Goal: Task Accomplishment & Management: Manage account settings

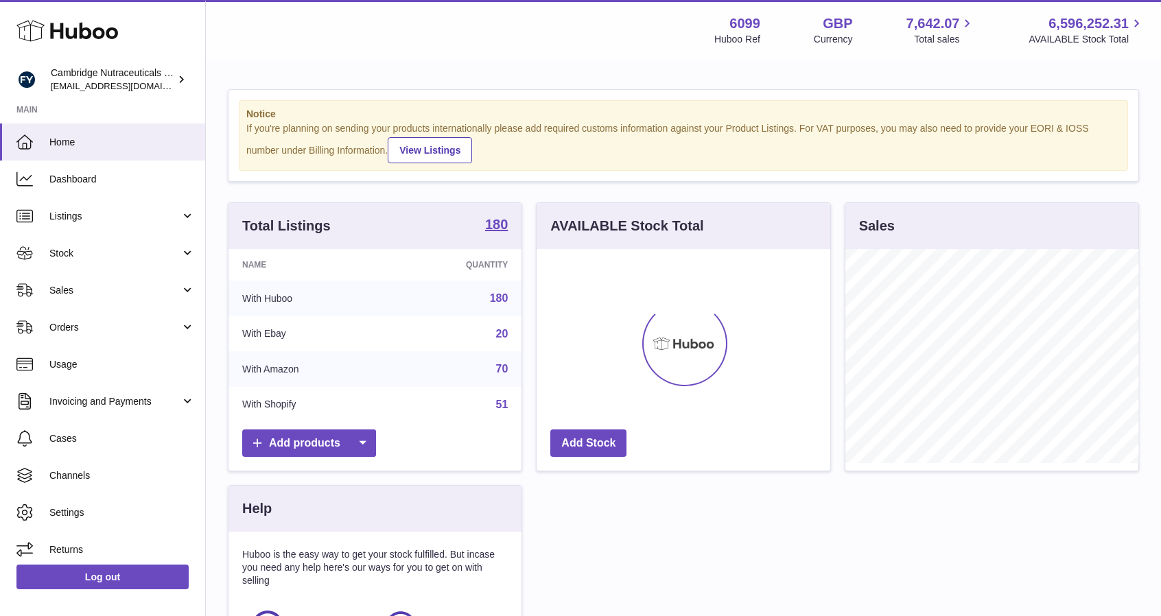
scroll to position [214, 294]
click at [119, 256] on span "Stock" at bounding box center [114, 253] width 131 height 13
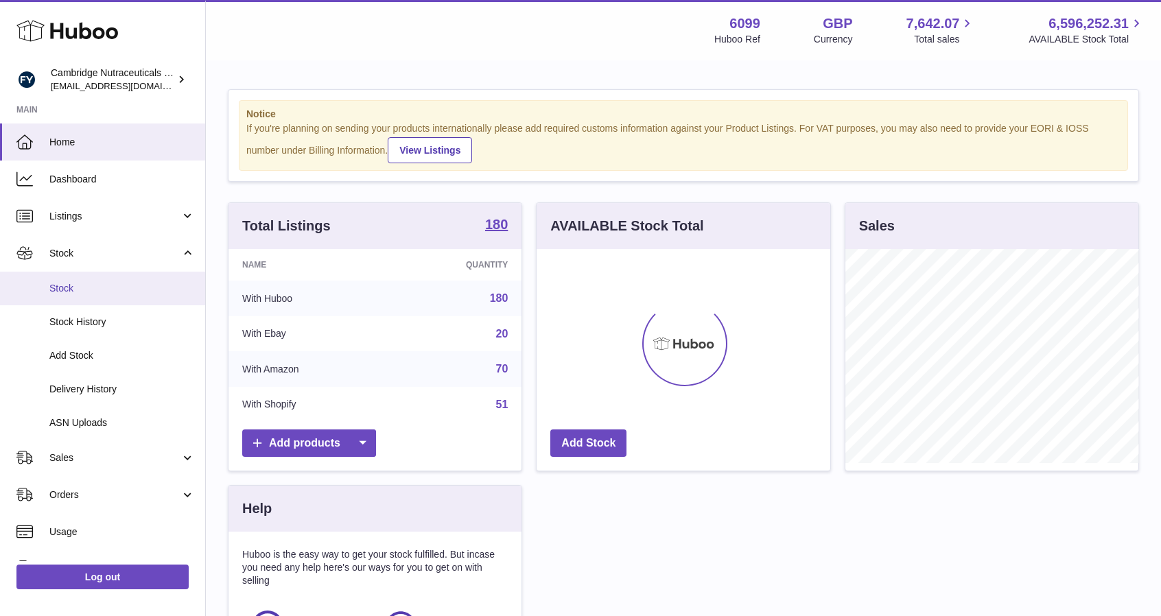
click at [94, 294] on span "Stock" at bounding box center [121, 288] width 145 height 13
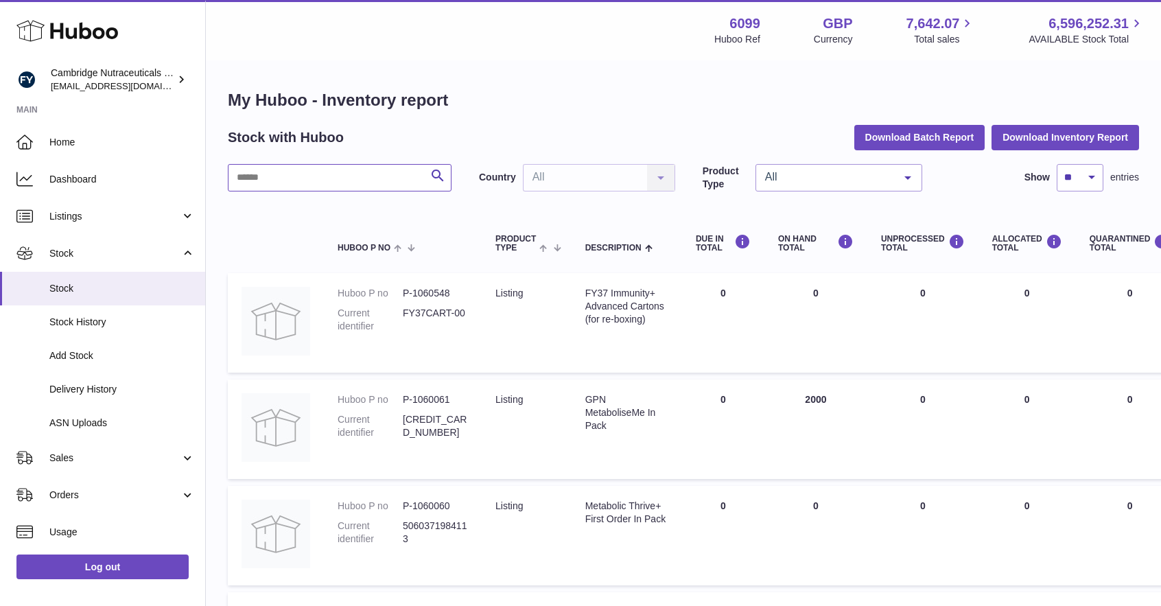
click at [320, 183] on input "text" at bounding box center [340, 177] width 224 height 27
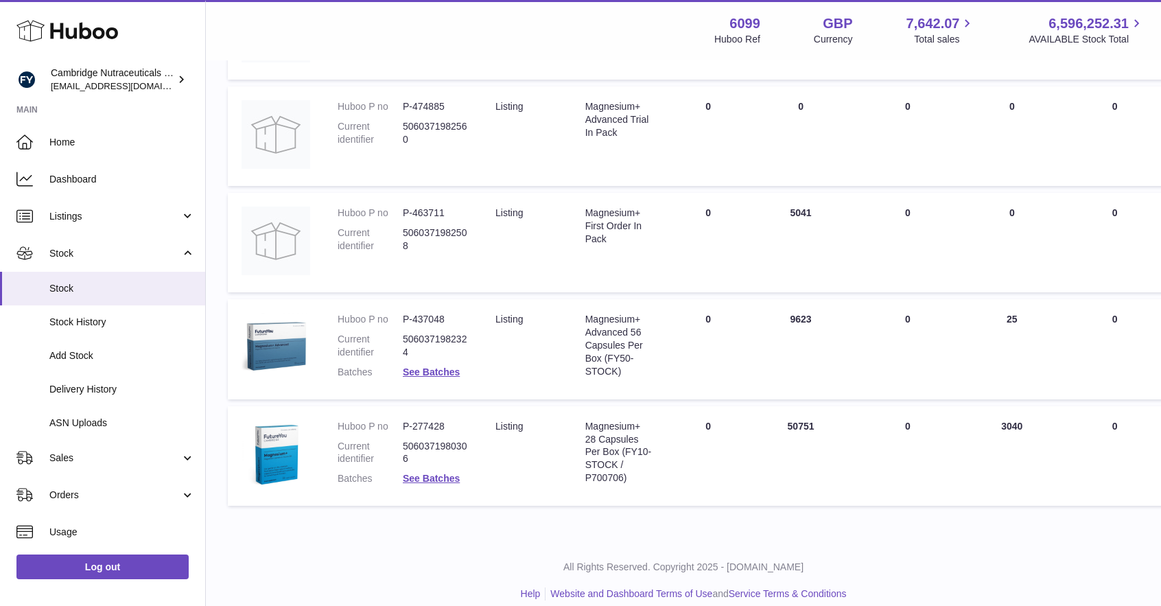
scroll to position [729, 0]
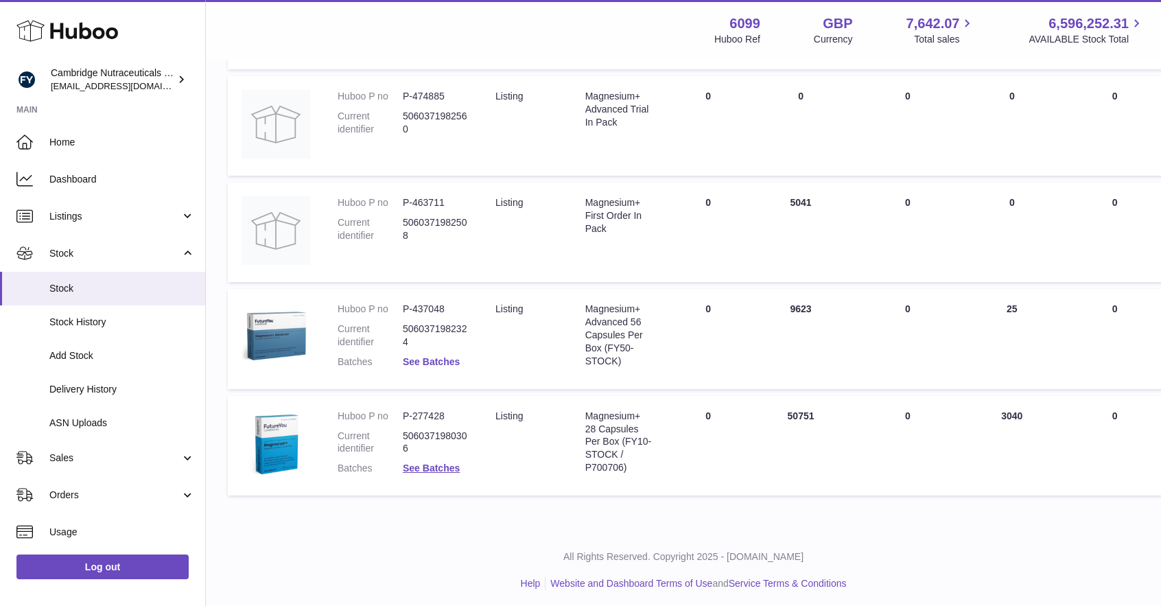
type input "*********"
click at [419, 363] on link "See Batches" at bounding box center [431, 361] width 57 height 11
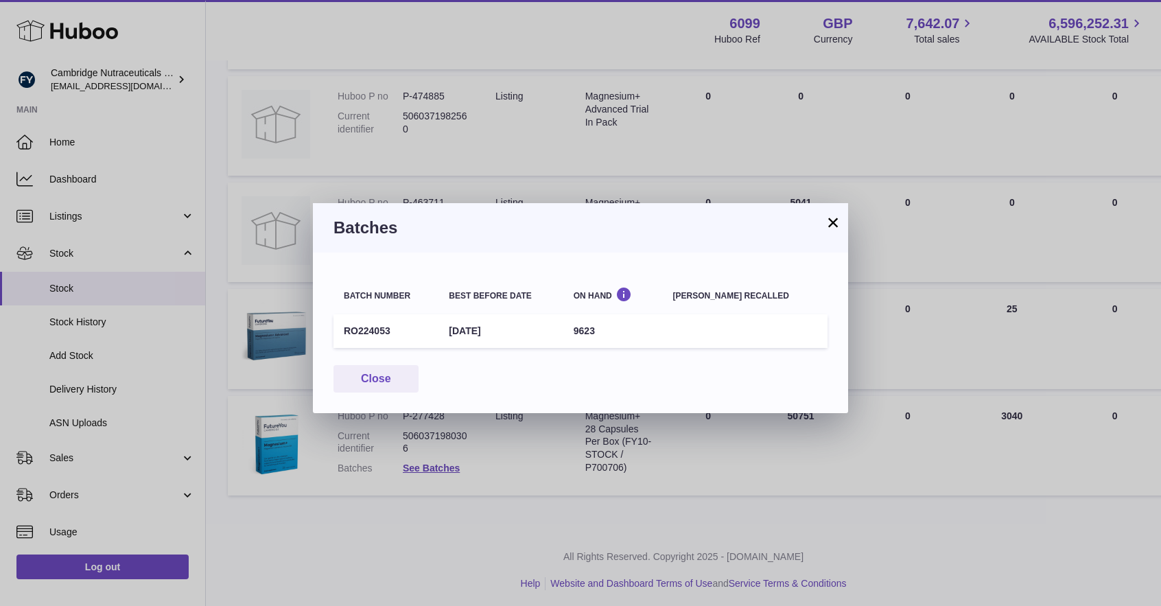
scroll to position [723, 0]
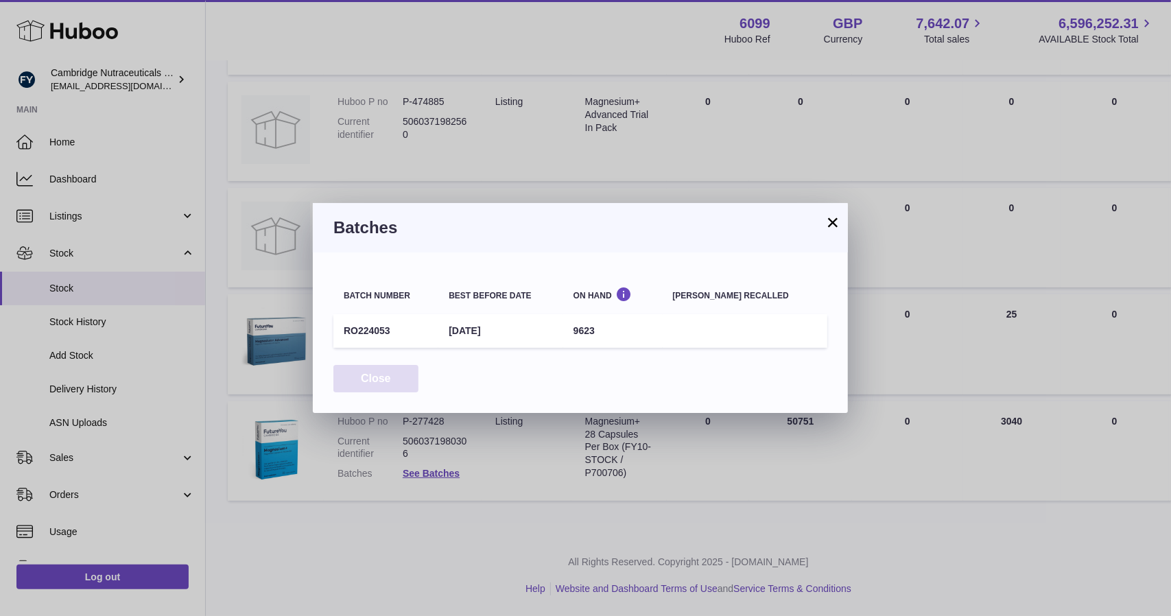
click at [395, 385] on button "Close" at bounding box center [375, 379] width 85 height 28
